Goal: Communication & Community: Answer question/provide support

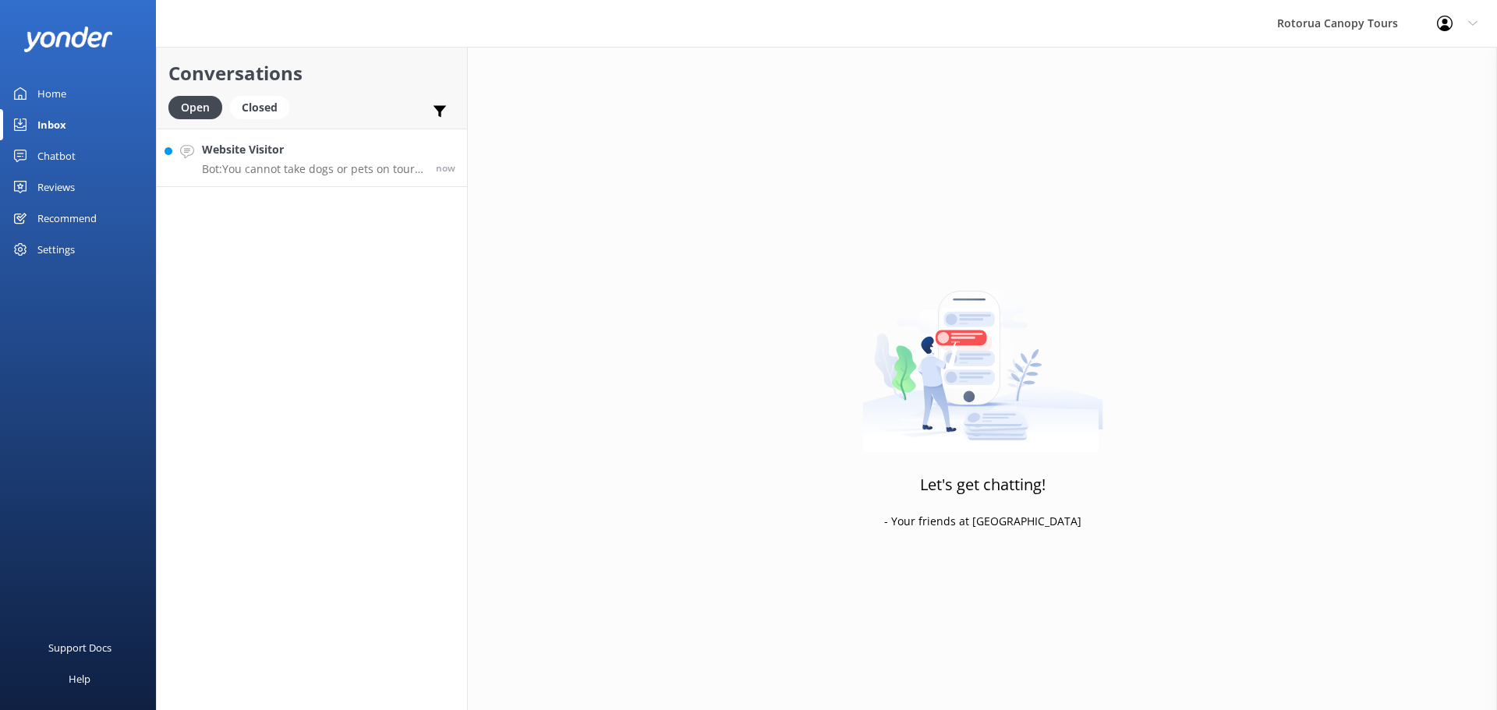
click at [298, 172] on p "Bot: You cannot take dogs or pets on tour with you. However, if you are travell…" at bounding box center [313, 169] width 222 height 14
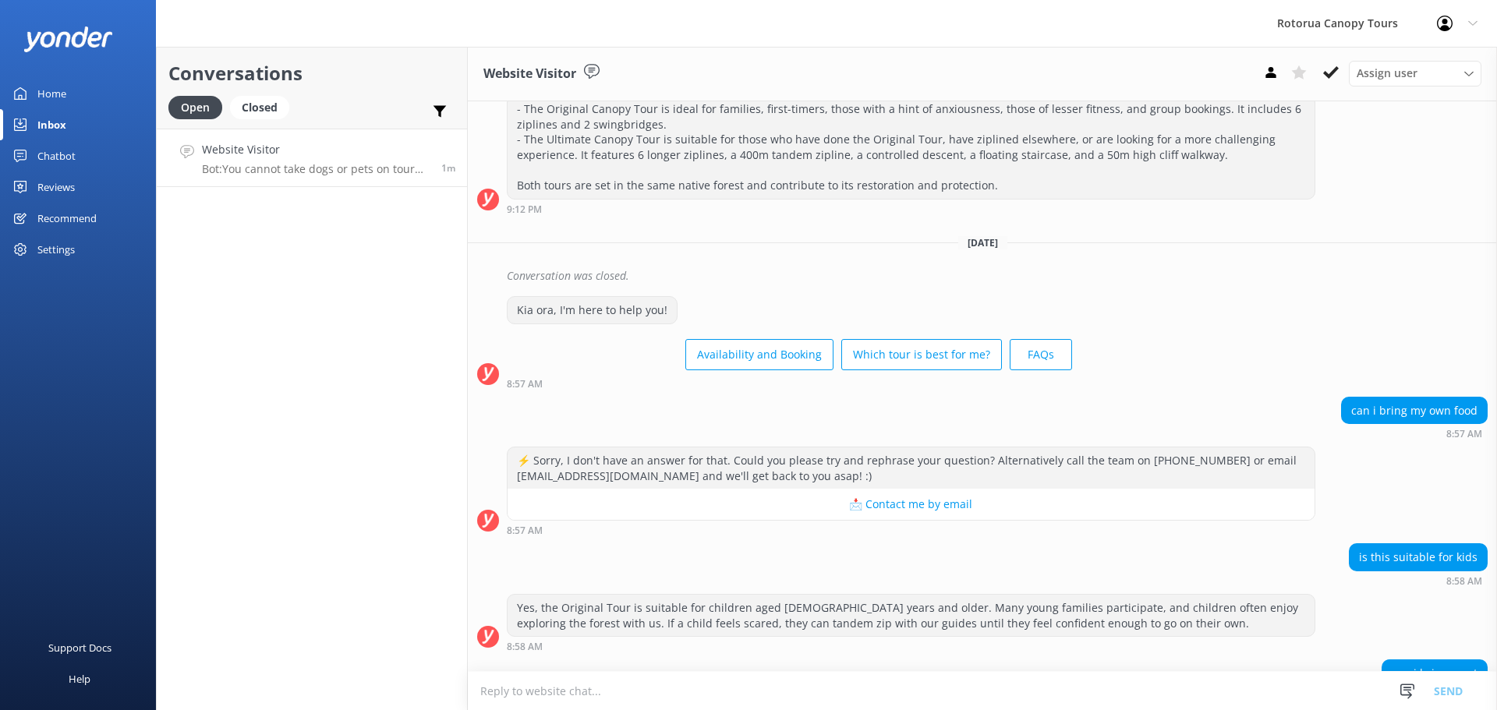
scroll to position [2900, 0]
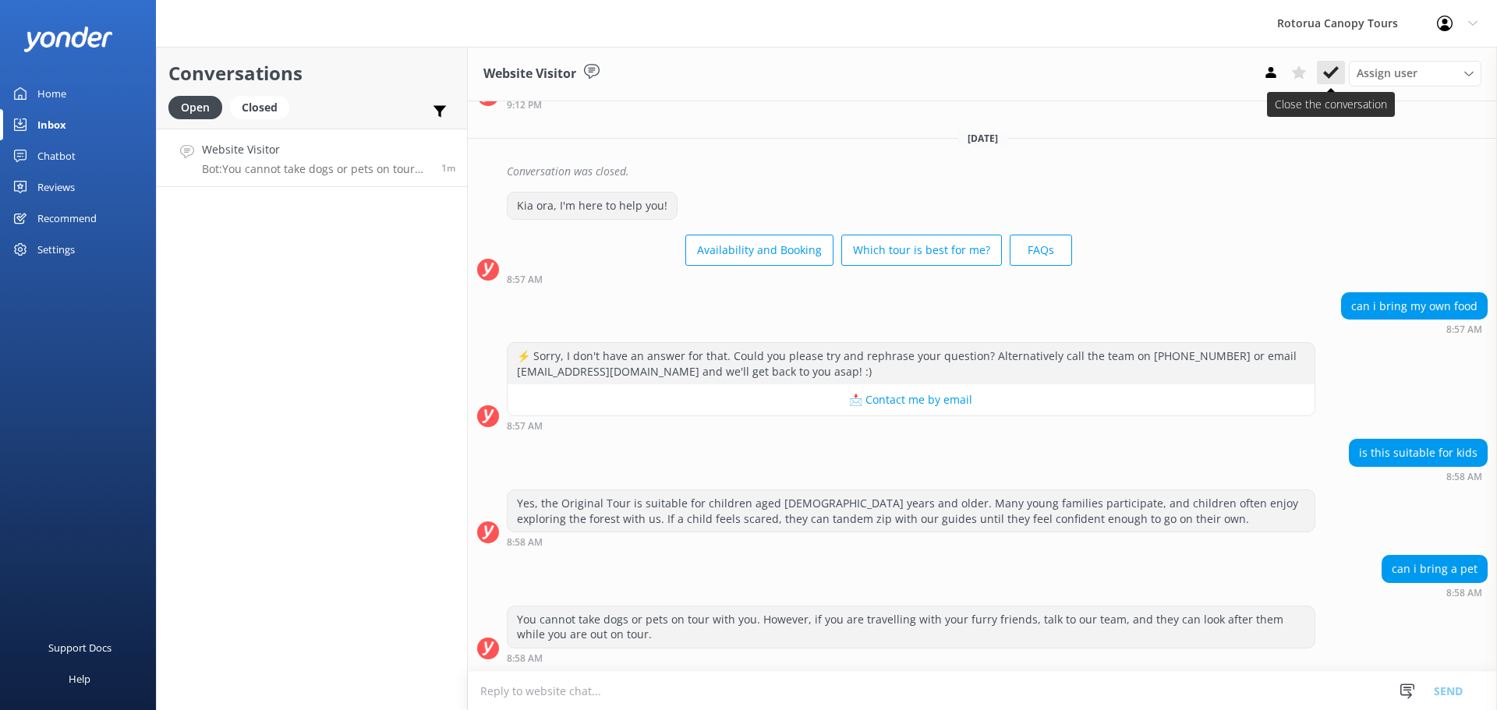
click at [1321, 76] on button at bounding box center [1331, 72] width 28 height 23
